Goal: Check status: Check status

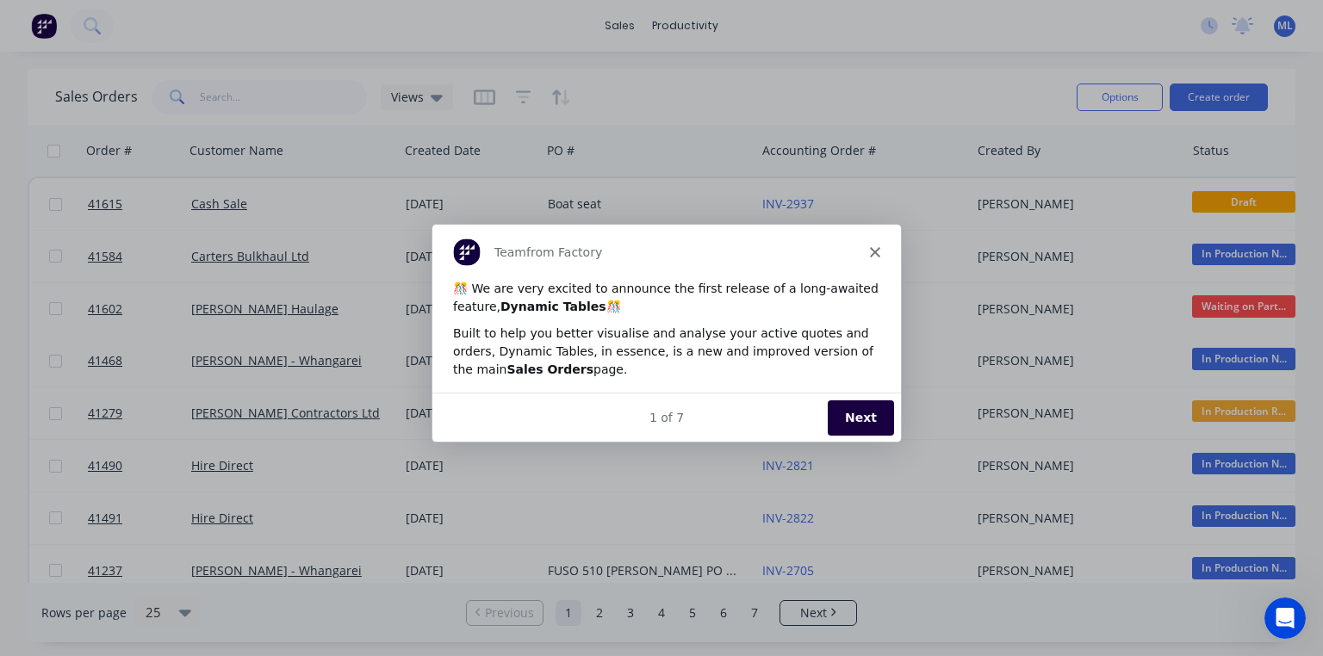
click at [877, 250] on icon "Close" at bounding box center [874, 250] width 10 height 10
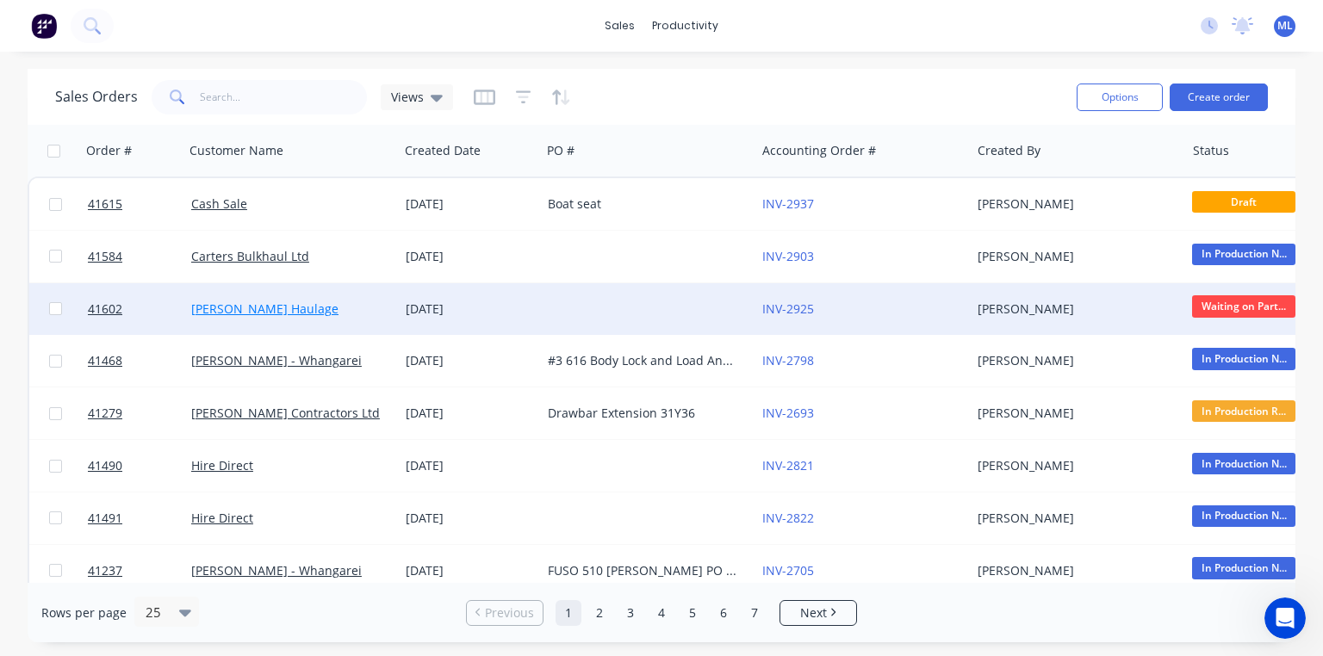
click at [241, 310] on link "[PERSON_NAME] Haulage" at bounding box center [264, 309] width 147 height 16
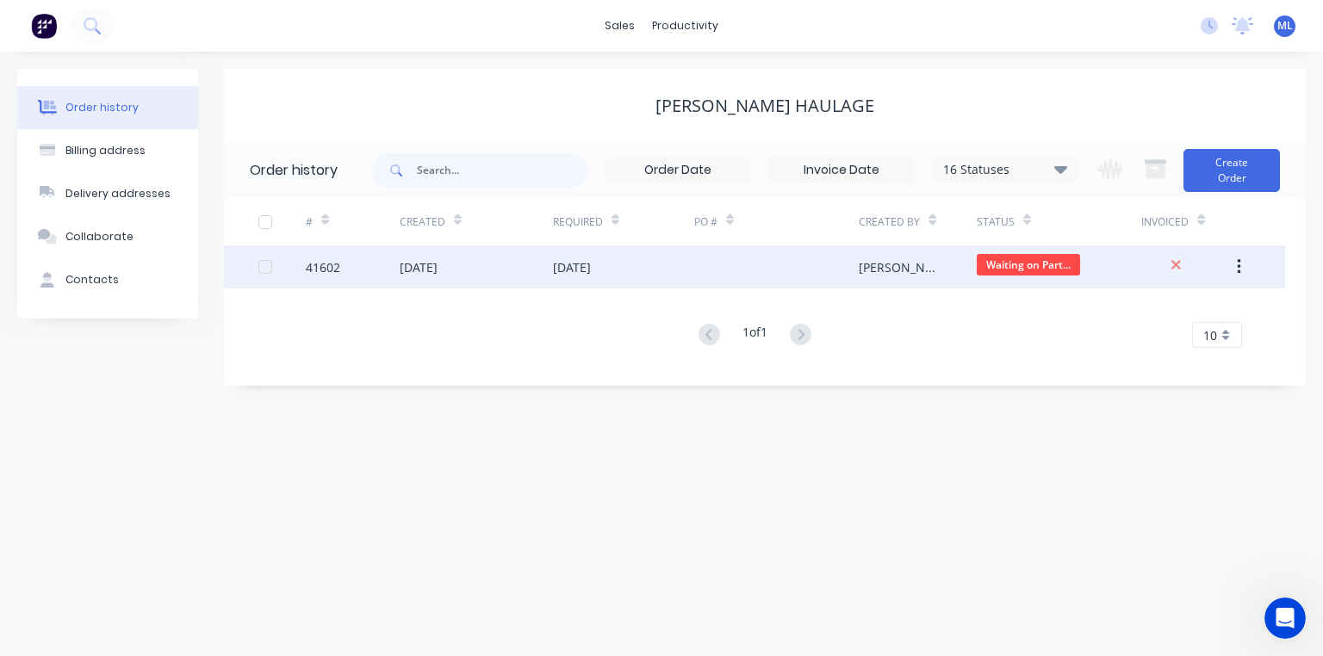
click at [425, 276] on div "[DATE]" at bounding box center [476, 266] width 153 height 43
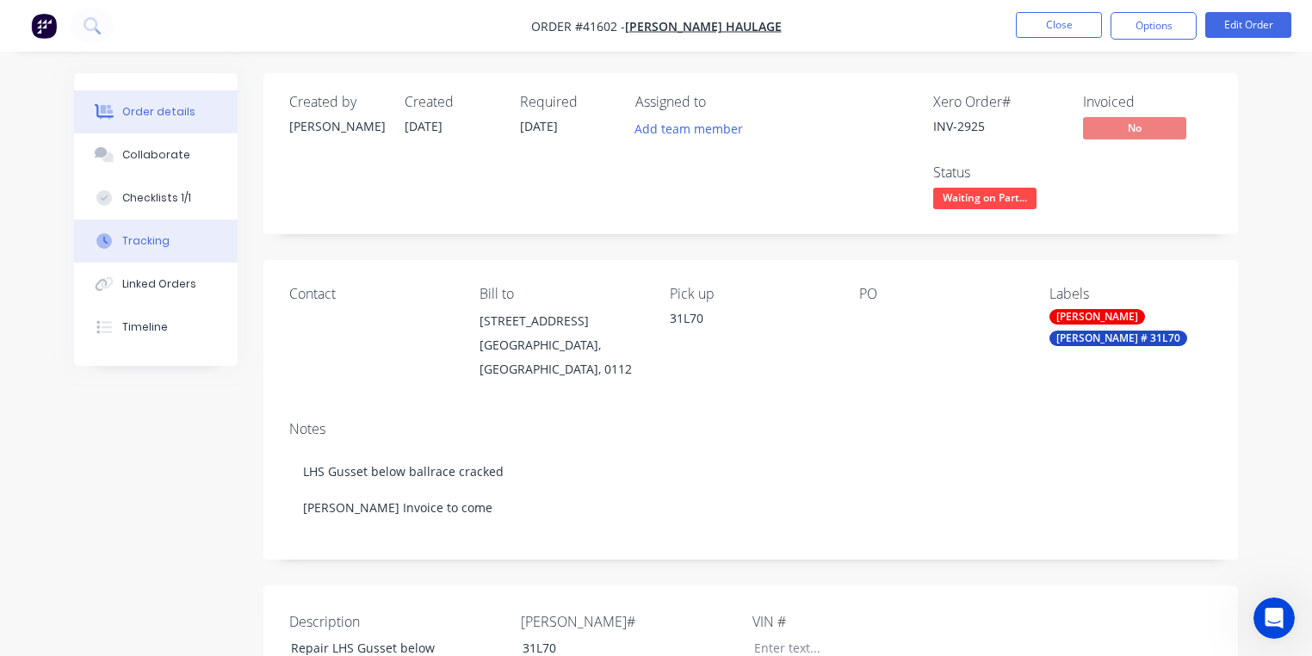
click at [157, 248] on div "Tracking" at bounding box center [145, 240] width 47 height 15
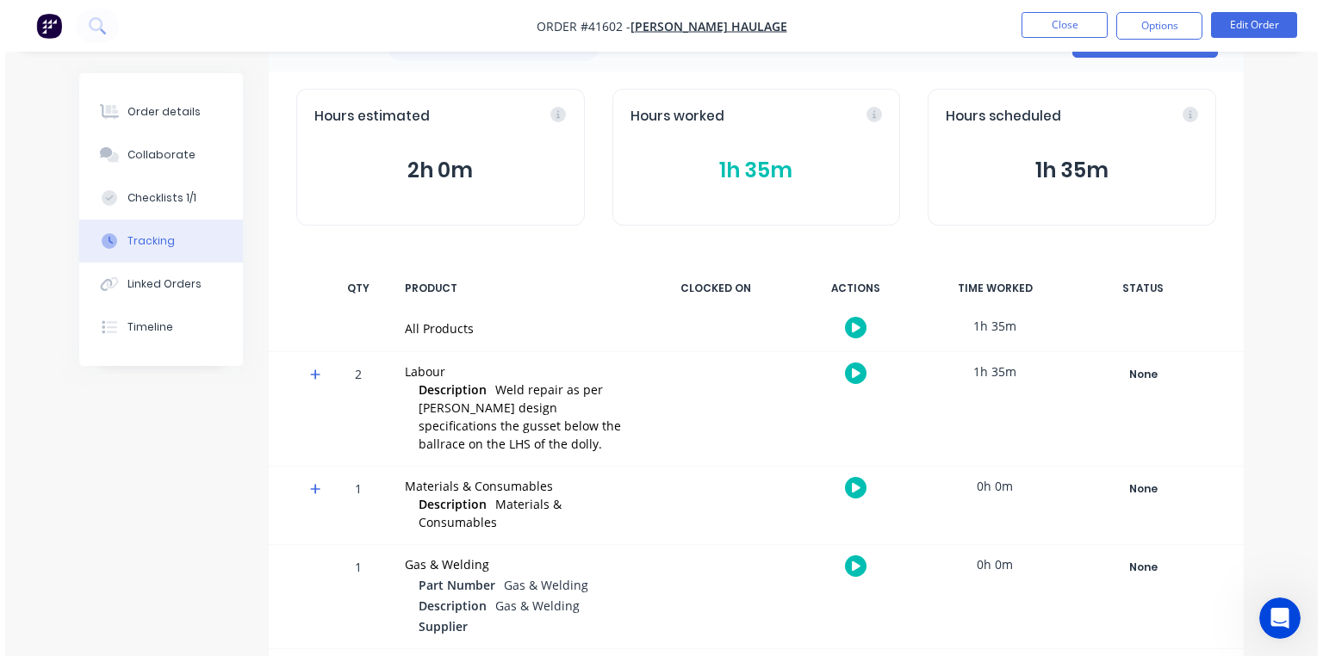
scroll to position [67, 0]
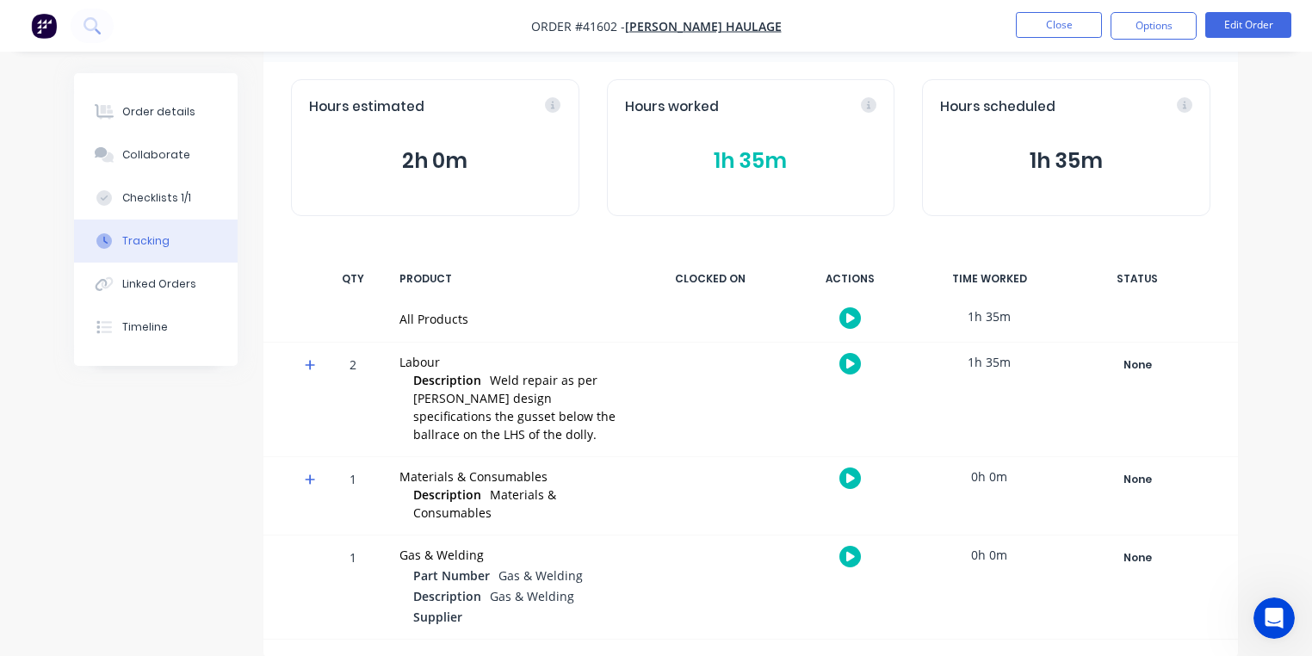
click at [306, 364] on icon at bounding box center [310, 365] width 10 height 10
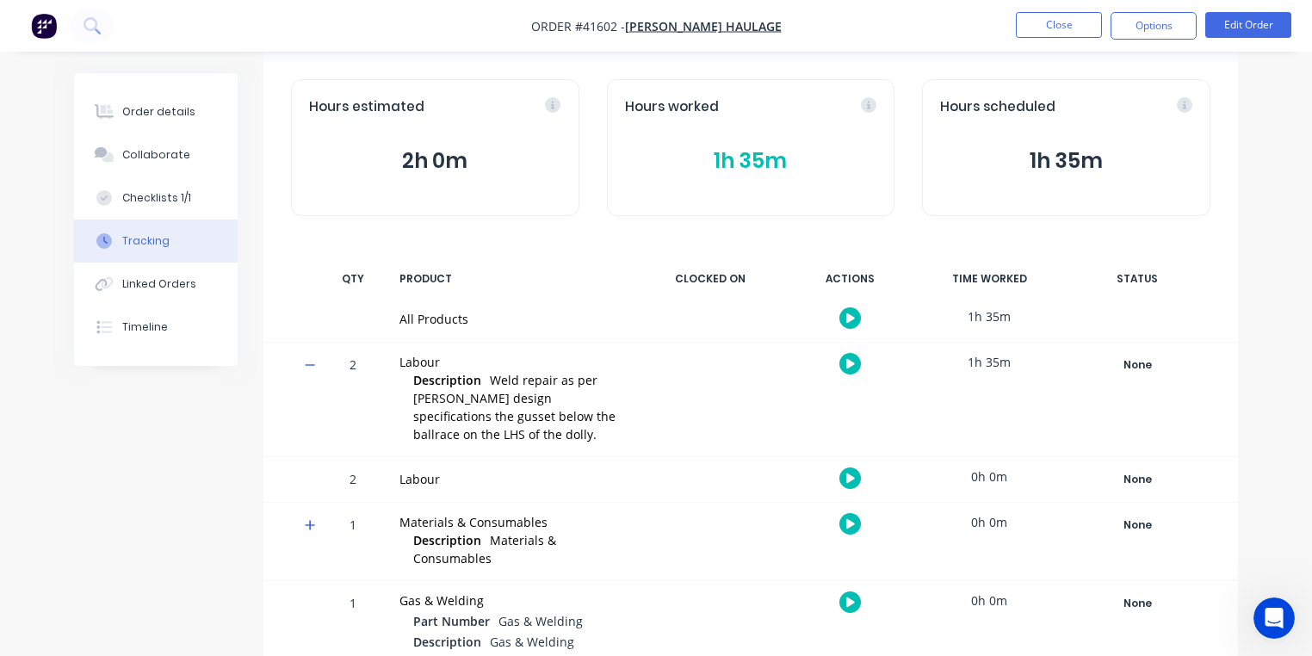
click at [420, 480] on div "Labour" at bounding box center [513, 479] width 226 height 18
click at [851, 479] on icon "button" at bounding box center [850, 478] width 9 height 9
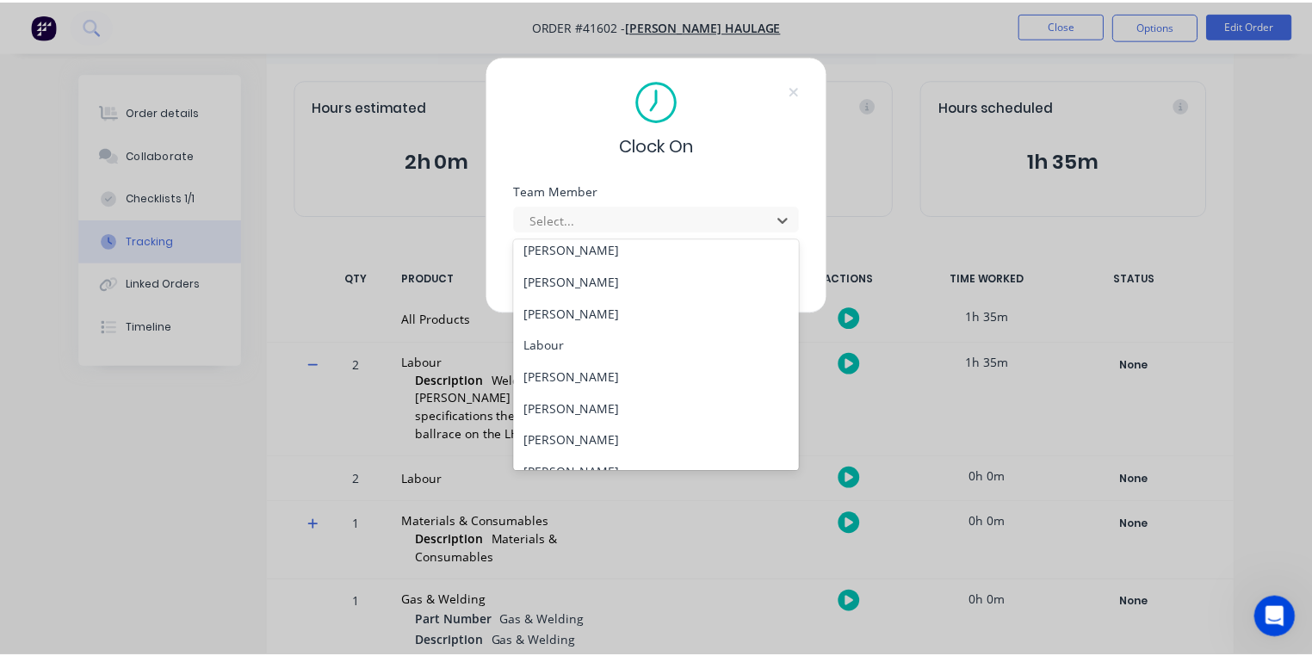
scroll to position [139, 0]
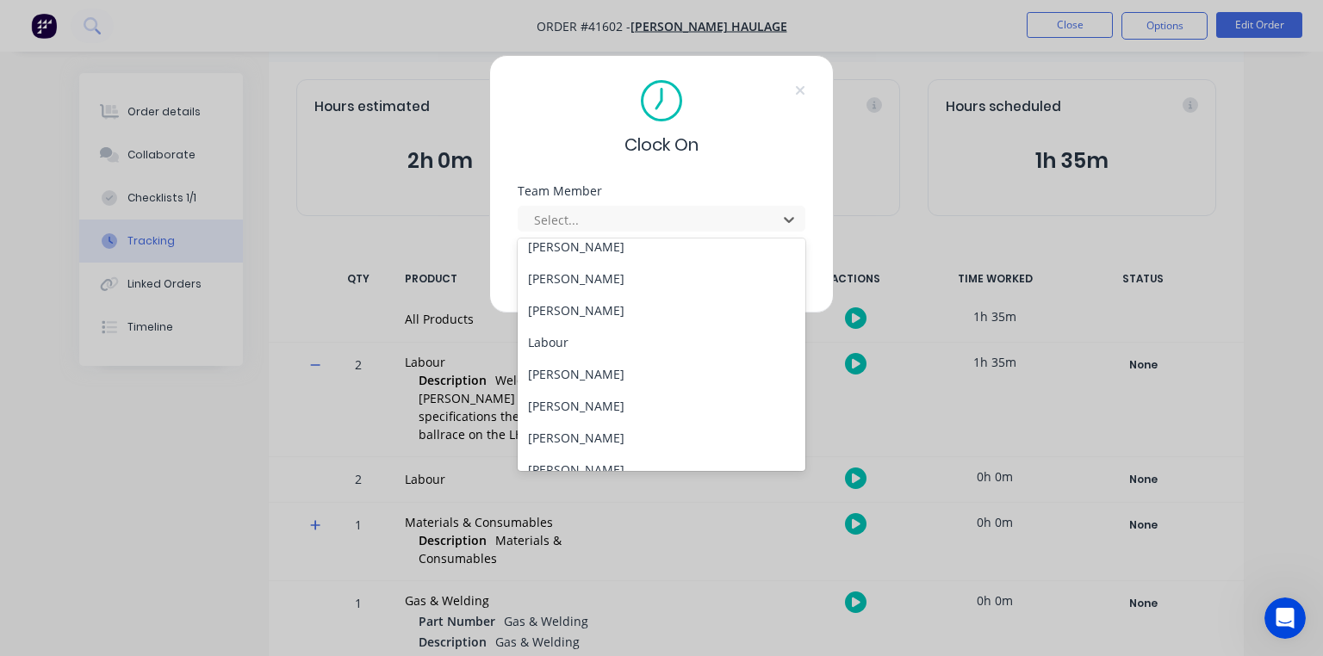
click at [759, 164] on div "Clock On Team Member 19 results available. Use Up and Down to choose options, p…" at bounding box center [661, 184] width 344 height 258
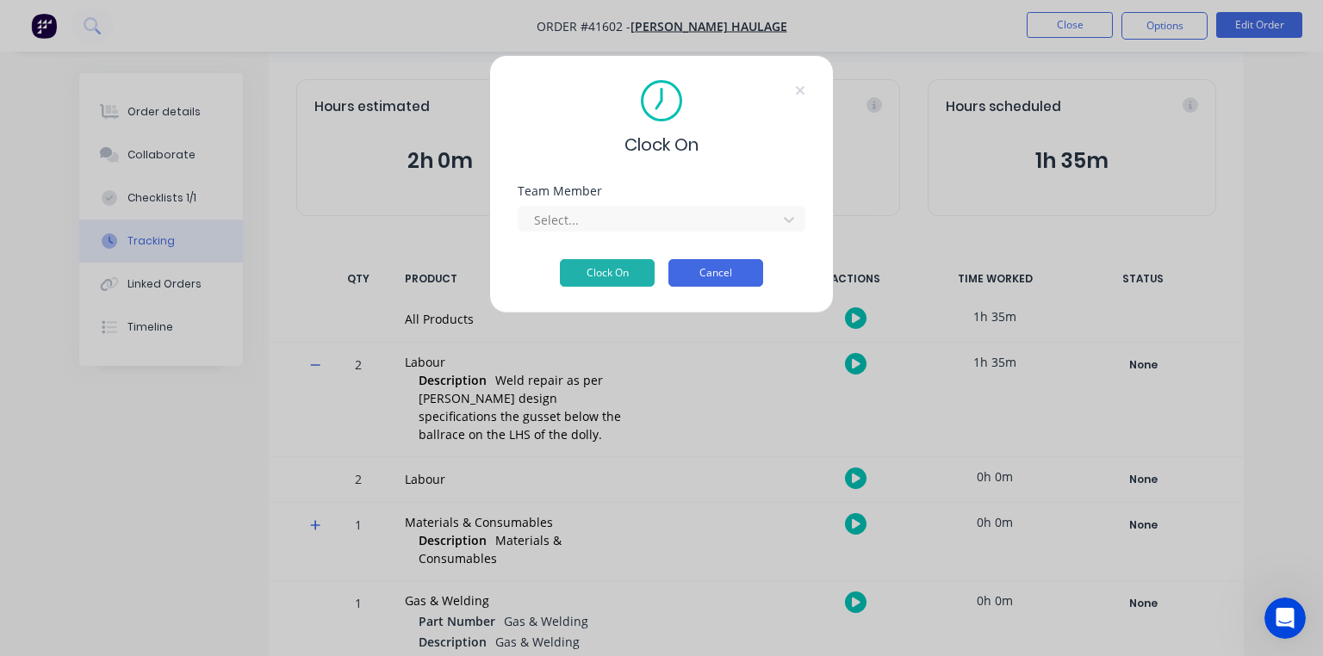
click at [723, 278] on button "Cancel" at bounding box center [715, 273] width 95 height 28
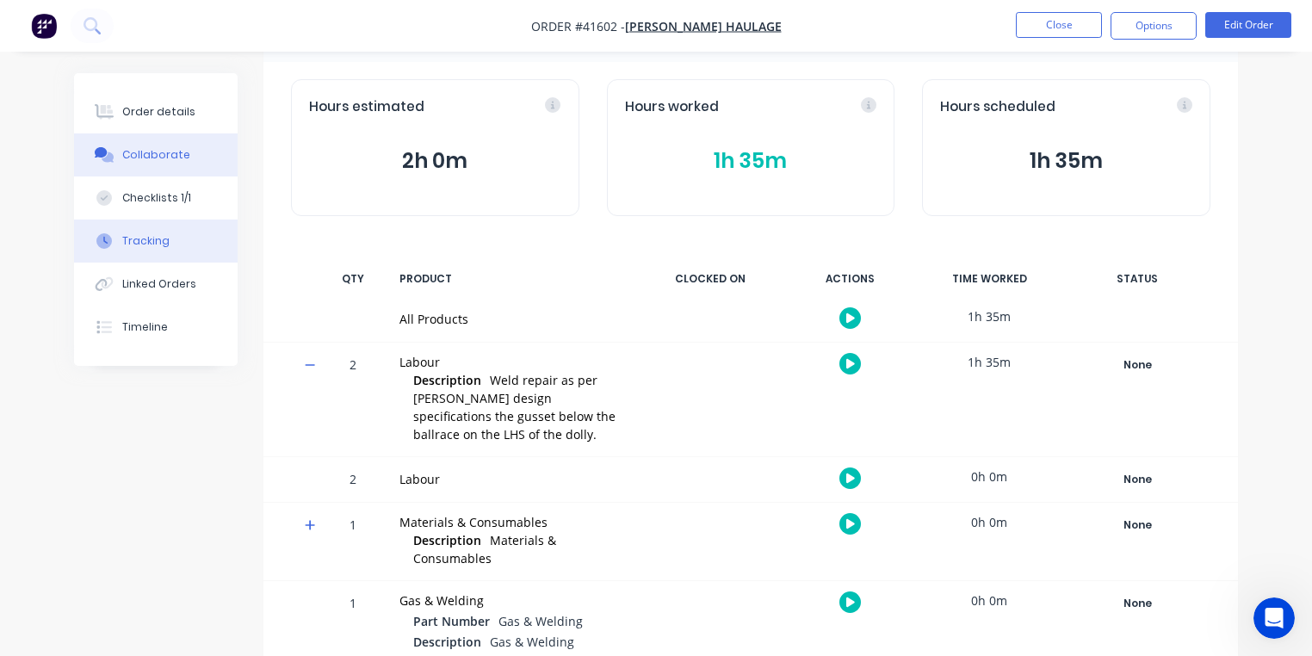
click at [163, 156] on div "Collaborate" at bounding box center [156, 154] width 68 height 15
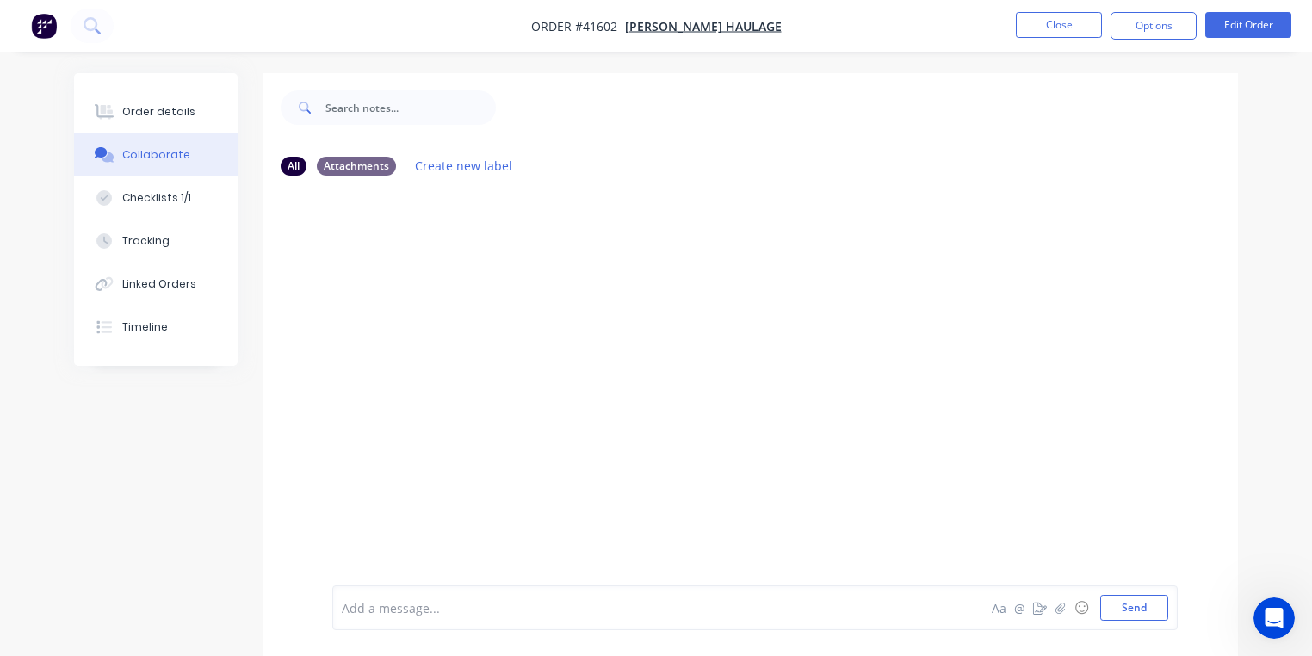
click at [46, 33] on img "button" at bounding box center [44, 26] width 26 height 26
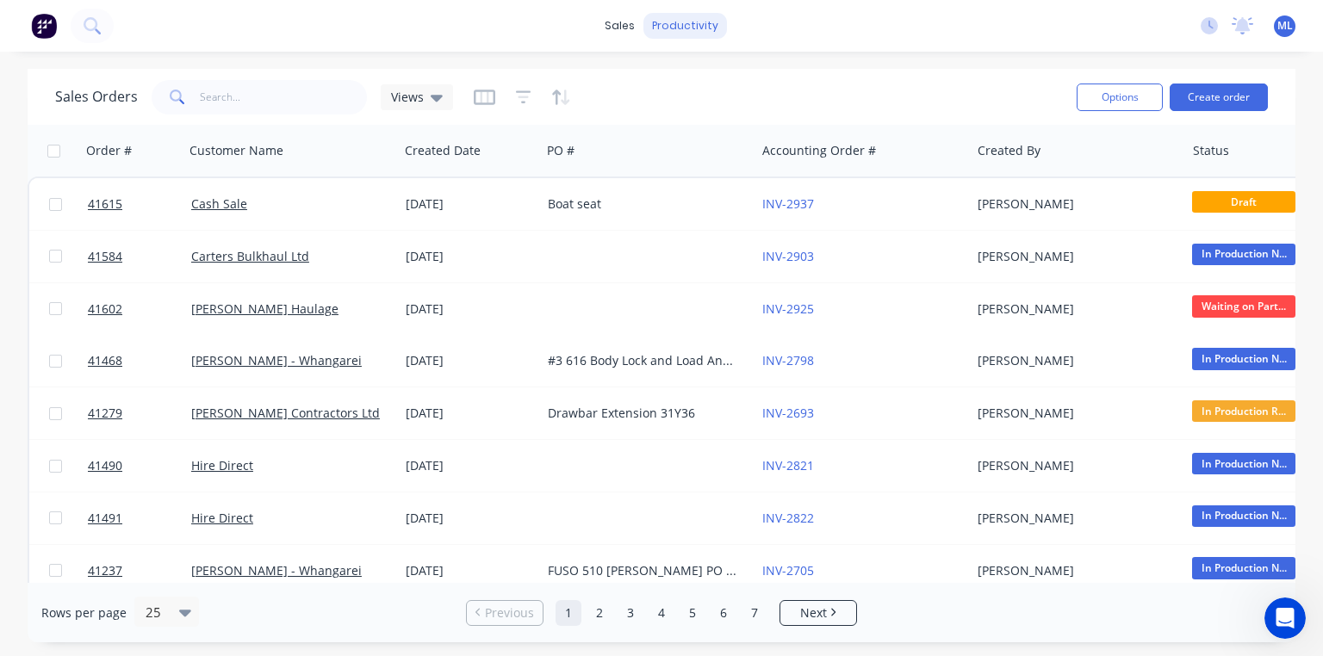
click at [677, 27] on div "productivity" at bounding box center [685, 26] width 84 height 26
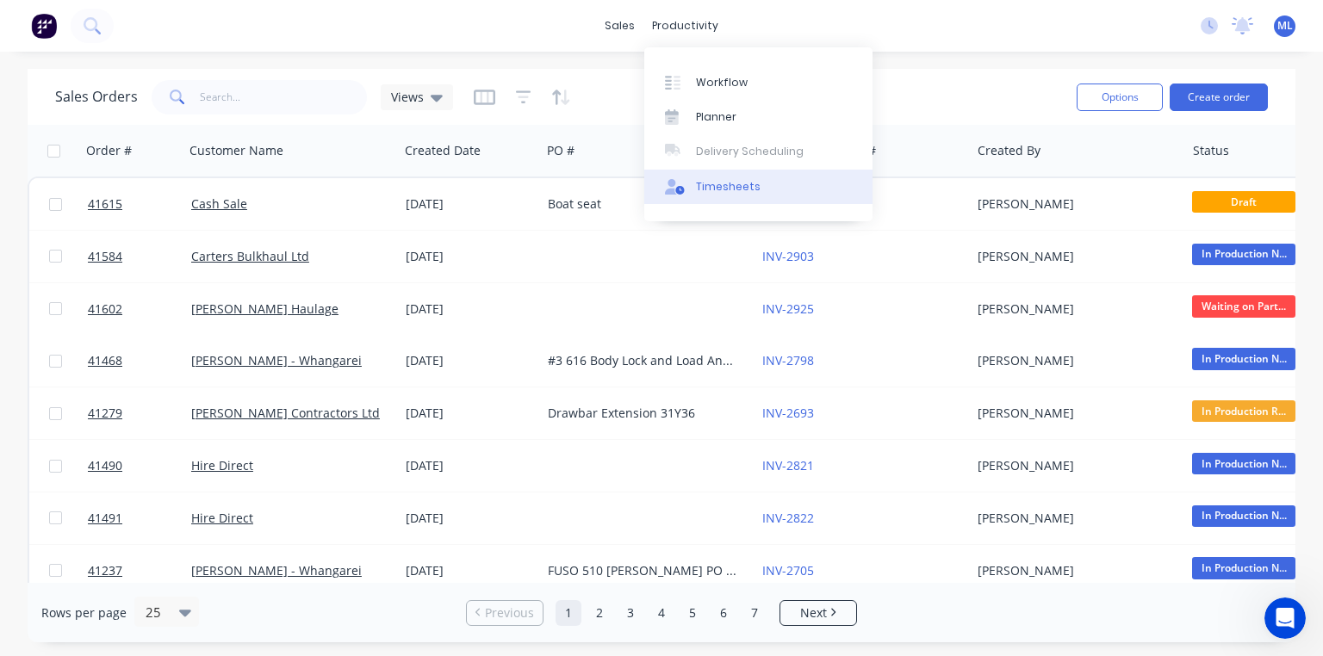
click at [728, 186] on div "Timesheets" at bounding box center [728, 186] width 65 height 15
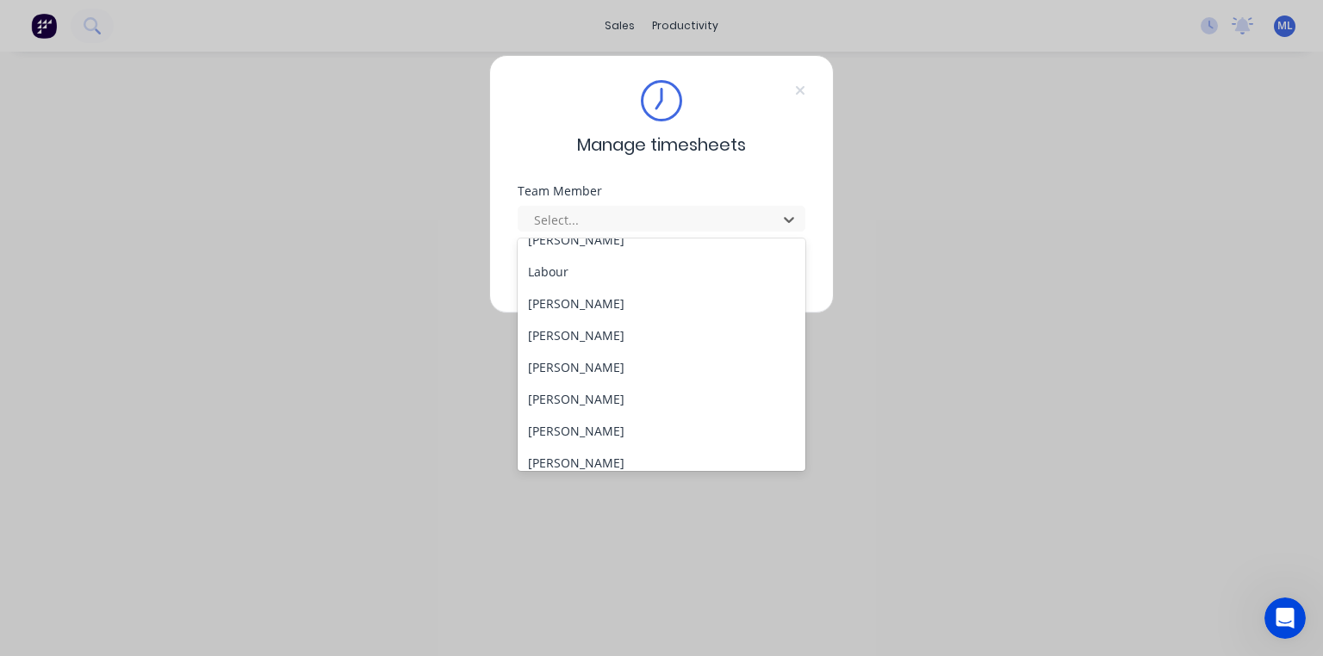
scroll to position [212, 0]
click at [654, 169] on div "Manage timesheets Team Member 19 results available. Use Up and Down to choose o…" at bounding box center [661, 184] width 344 height 258
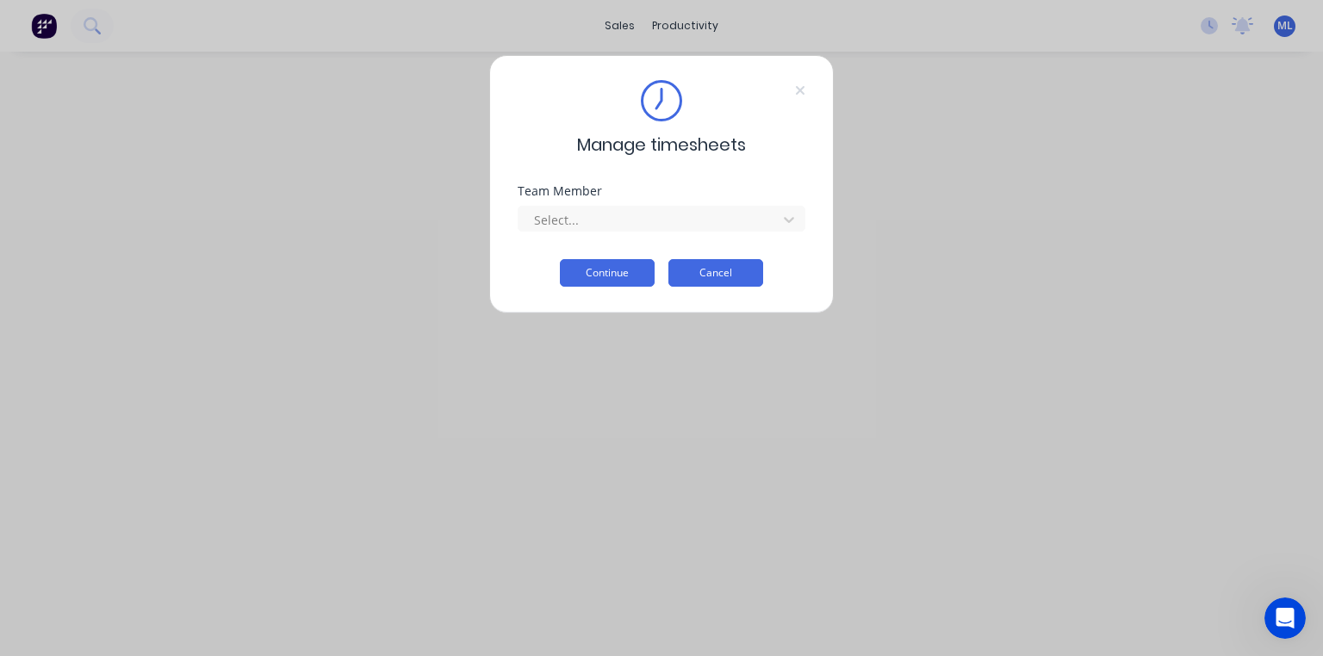
click at [718, 271] on button "Cancel" at bounding box center [715, 273] width 95 height 28
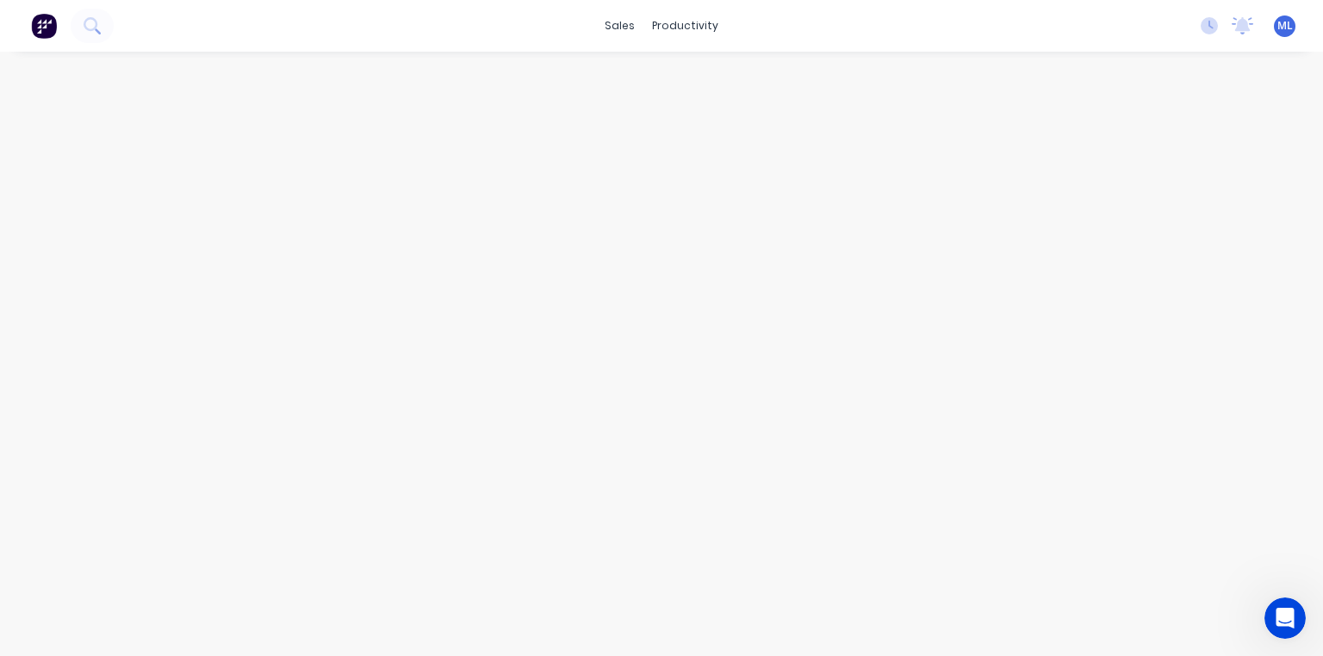
click at [56, 17] on img at bounding box center [44, 26] width 26 height 26
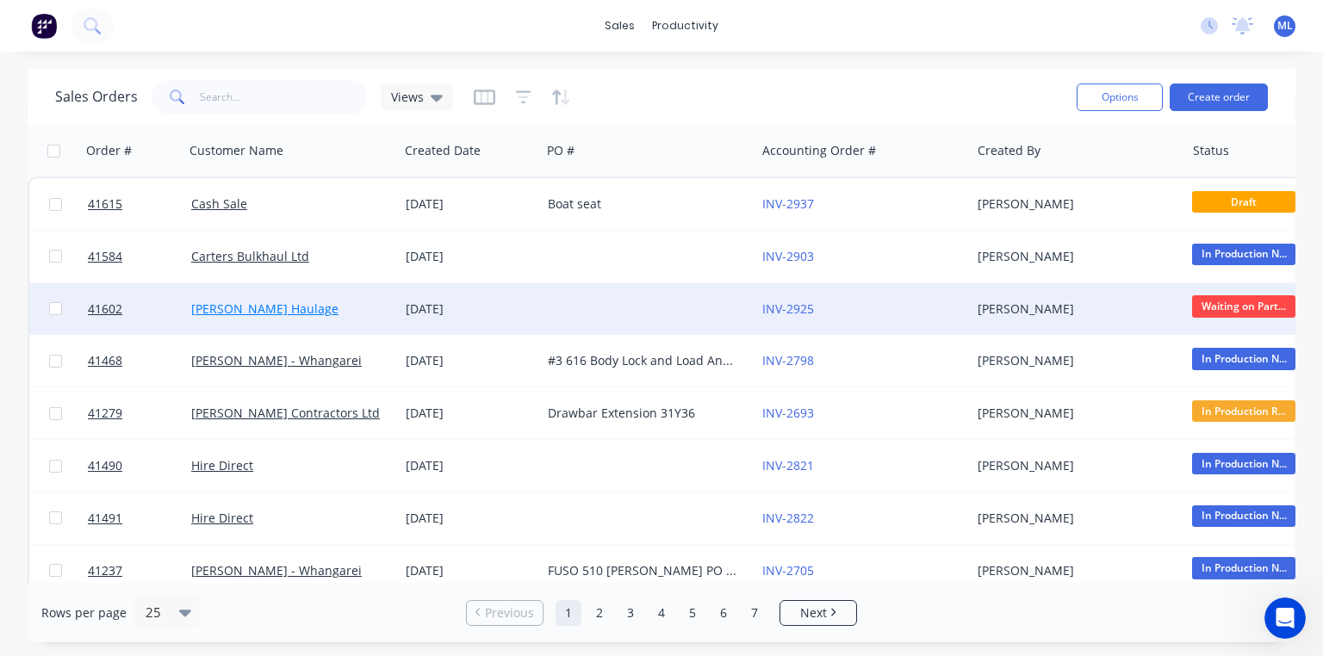
click at [246, 310] on link "[PERSON_NAME] Haulage" at bounding box center [264, 309] width 147 height 16
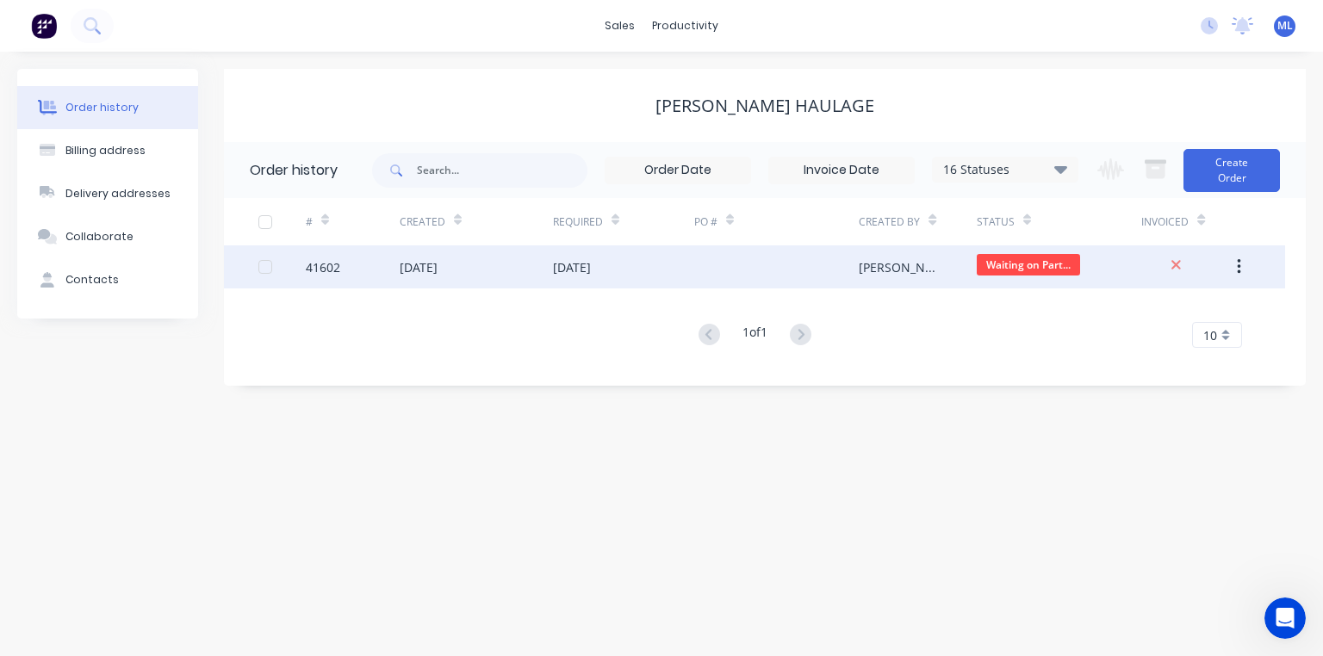
click at [417, 272] on div "[DATE]" at bounding box center [419, 267] width 38 height 18
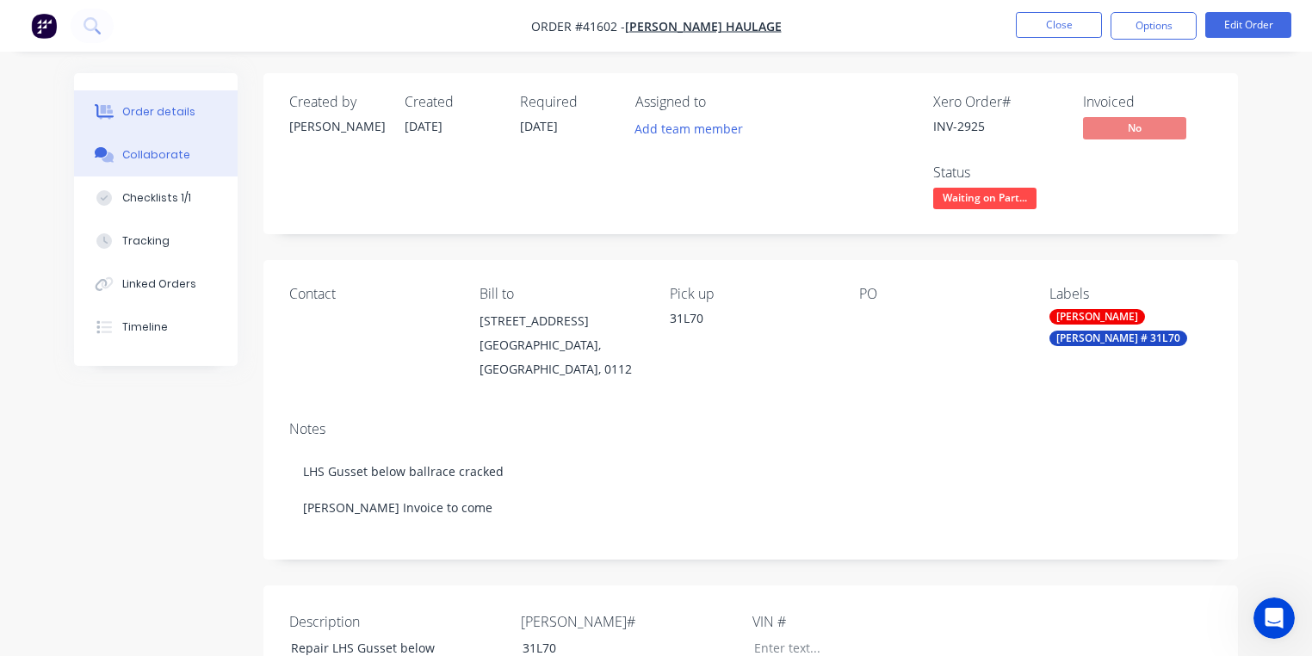
click at [154, 161] on div "Collaborate" at bounding box center [156, 154] width 68 height 15
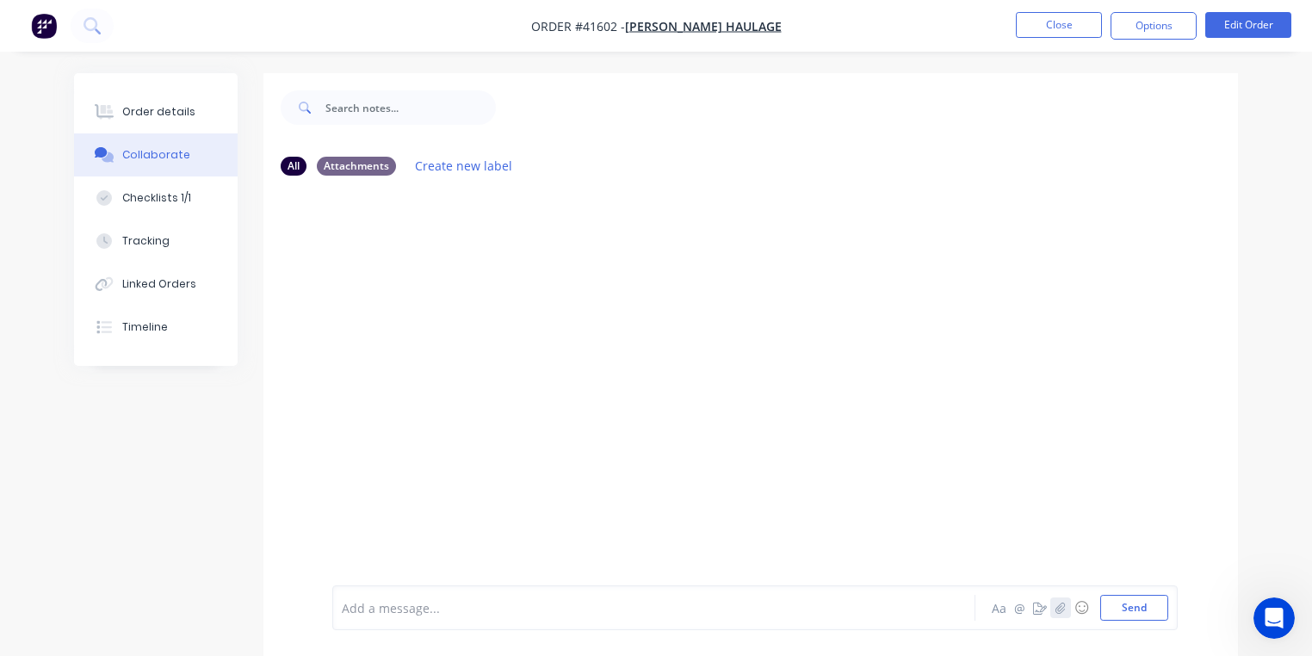
click at [1065, 611] on icon "button" at bounding box center [1061, 608] width 10 height 12
click at [155, 205] on div "Checklists 1/1" at bounding box center [156, 197] width 69 height 15
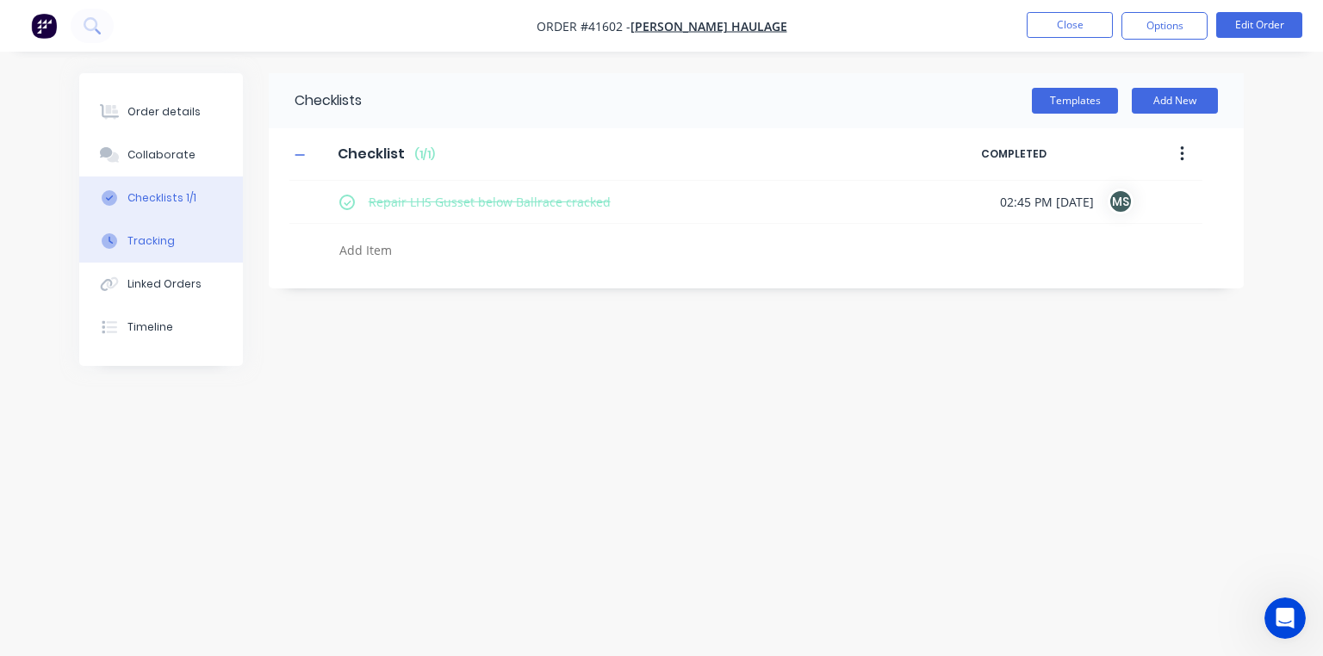
click at [162, 246] on div "Tracking" at bounding box center [150, 240] width 47 height 15
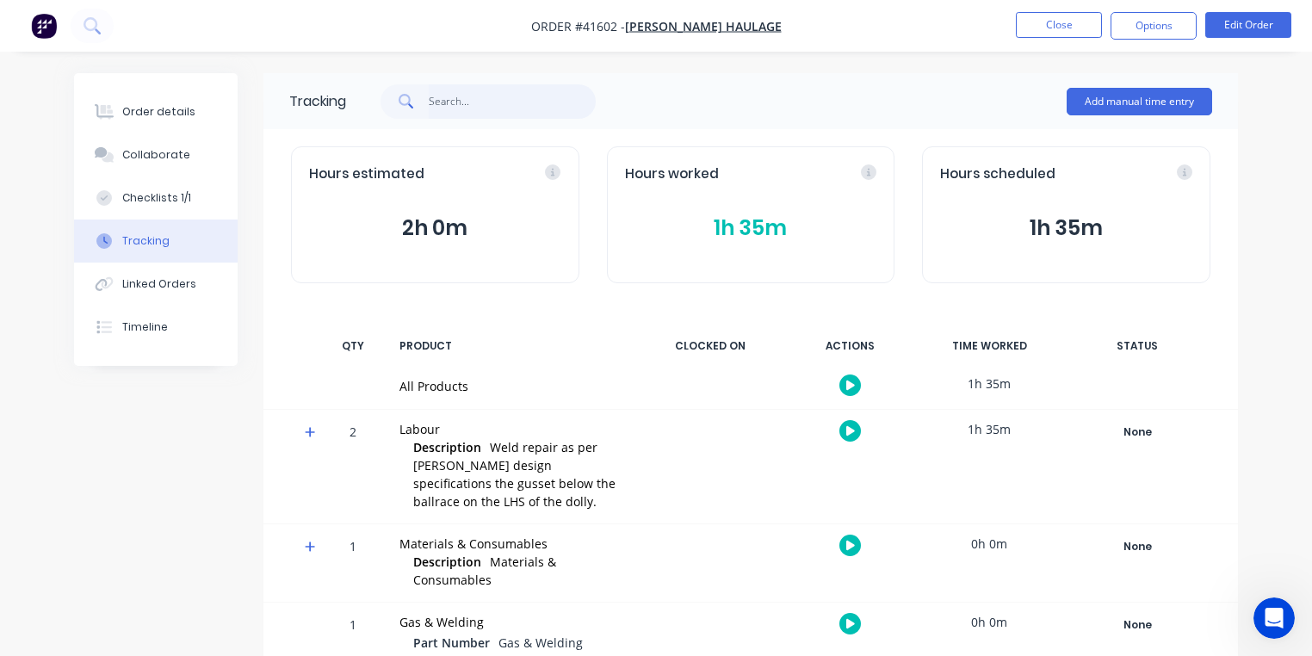
click at [455, 107] on input "text" at bounding box center [513, 101] width 168 height 34
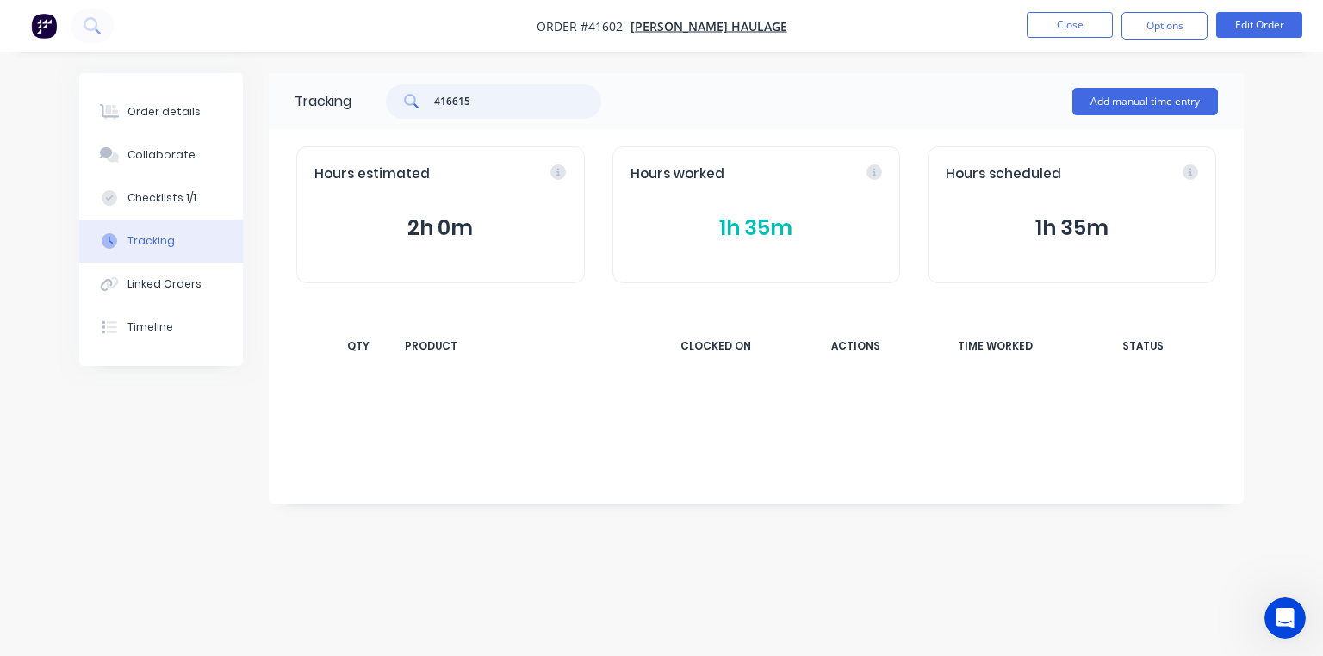
type input "416615"
click at [144, 255] on button "Tracking" at bounding box center [161, 241] width 164 height 43
click at [96, 32] on icon at bounding box center [92, 25] width 16 height 16
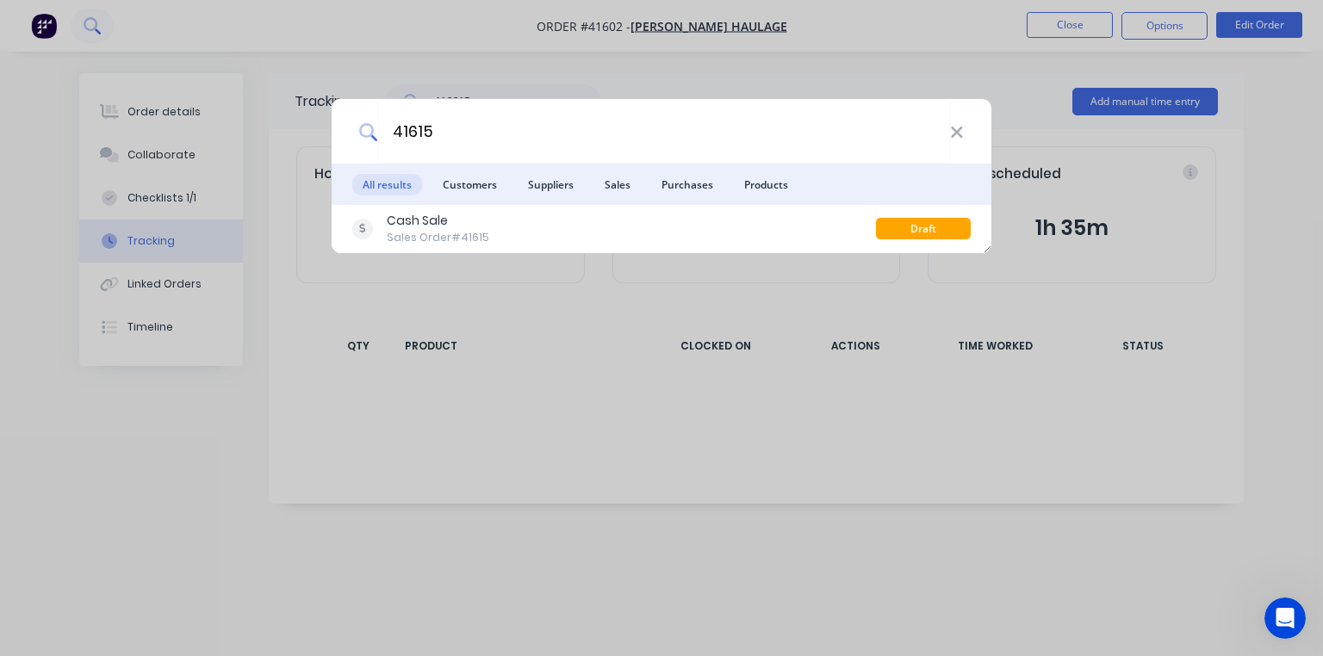
type input "41615"
click at [955, 132] on icon at bounding box center [956, 132] width 11 height 11
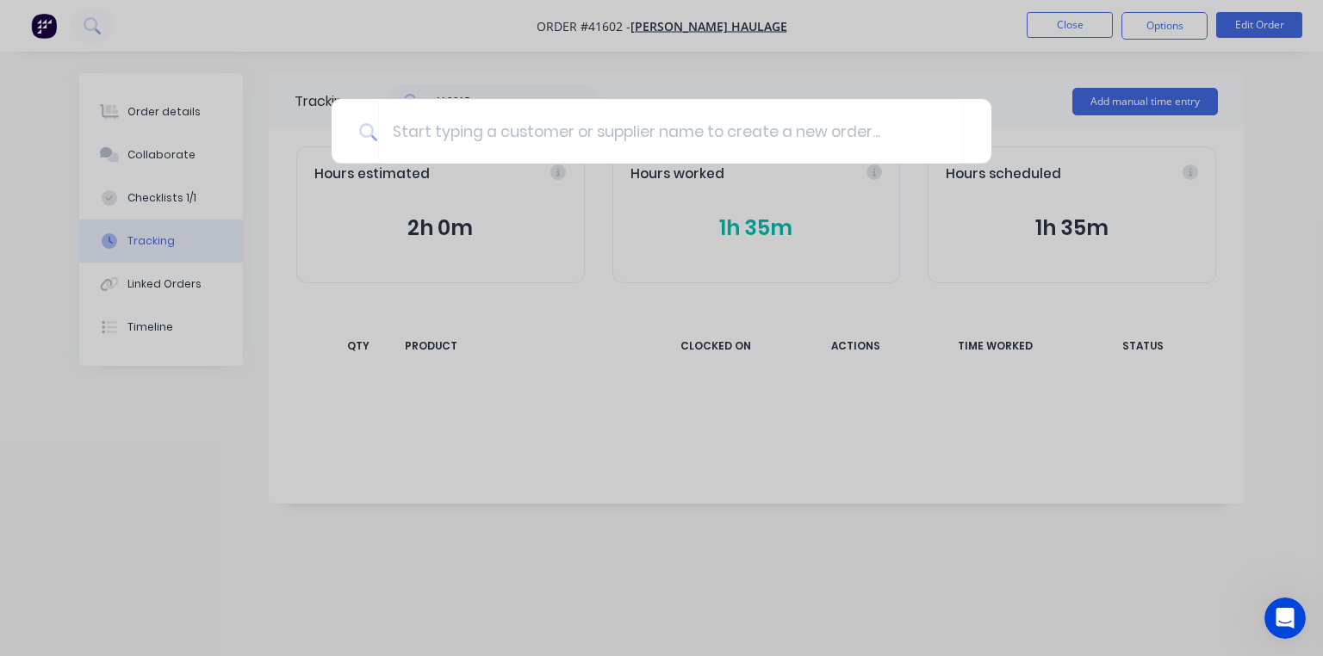
click at [1138, 171] on div at bounding box center [661, 328] width 1323 height 656
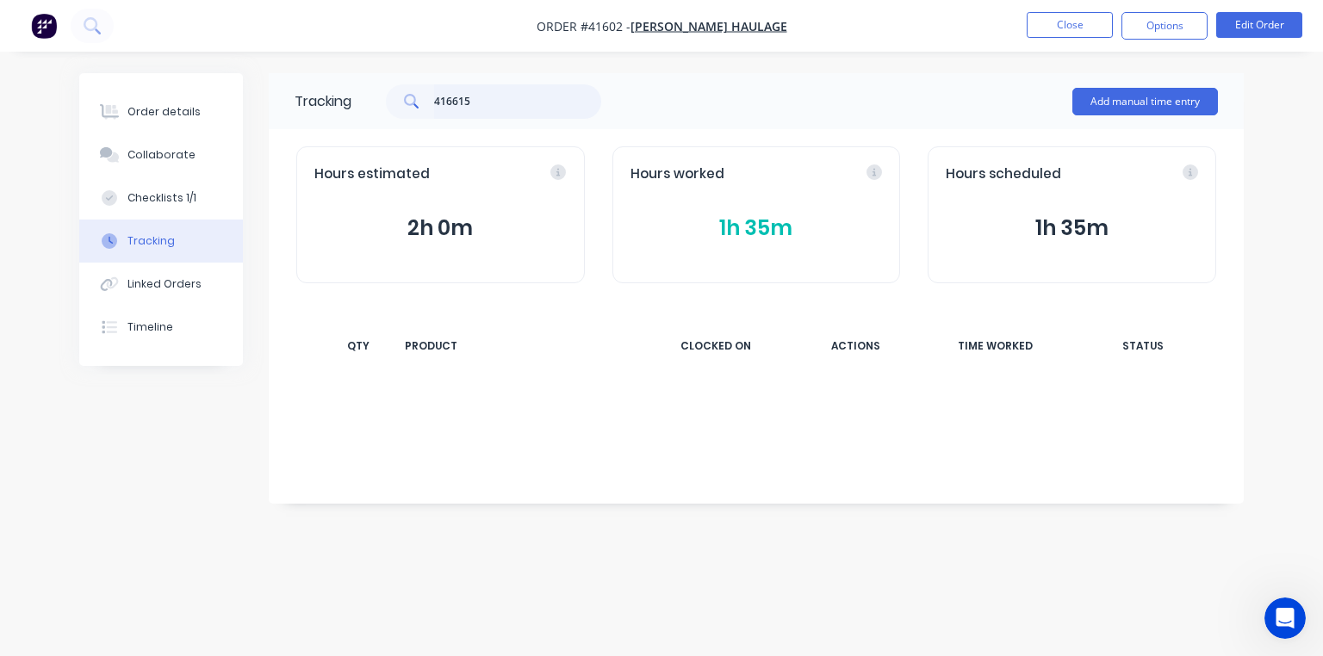
click at [502, 114] on input "416615" at bounding box center [518, 101] width 168 height 34
type input "41615"
click at [703, 349] on div "CLOCKED ON" at bounding box center [715, 346] width 129 height 36
click at [378, 340] on div "QTY" at bounding box center [358, 346] width 52 height 36
click at [1262, 284] on div "Order details Collaborate Checklists 1/1 Tracking Linked Orders Timeline Order …" at bounding box center [661, 328] width 1323 height 656
